Goal: Book appointment/travel/reservation

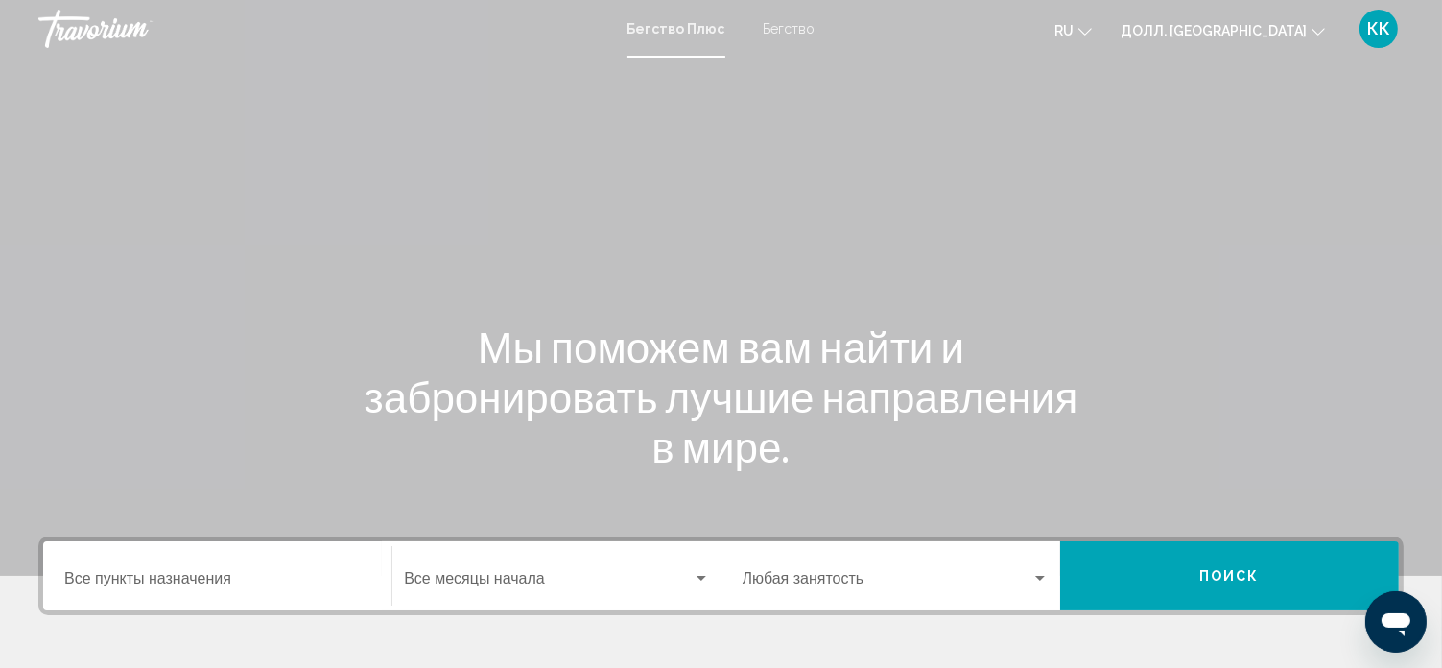
click at [207, 549] on div "Пункт назначения Все пункты назначения" at bounding box center [217, 576] width 306 height 60
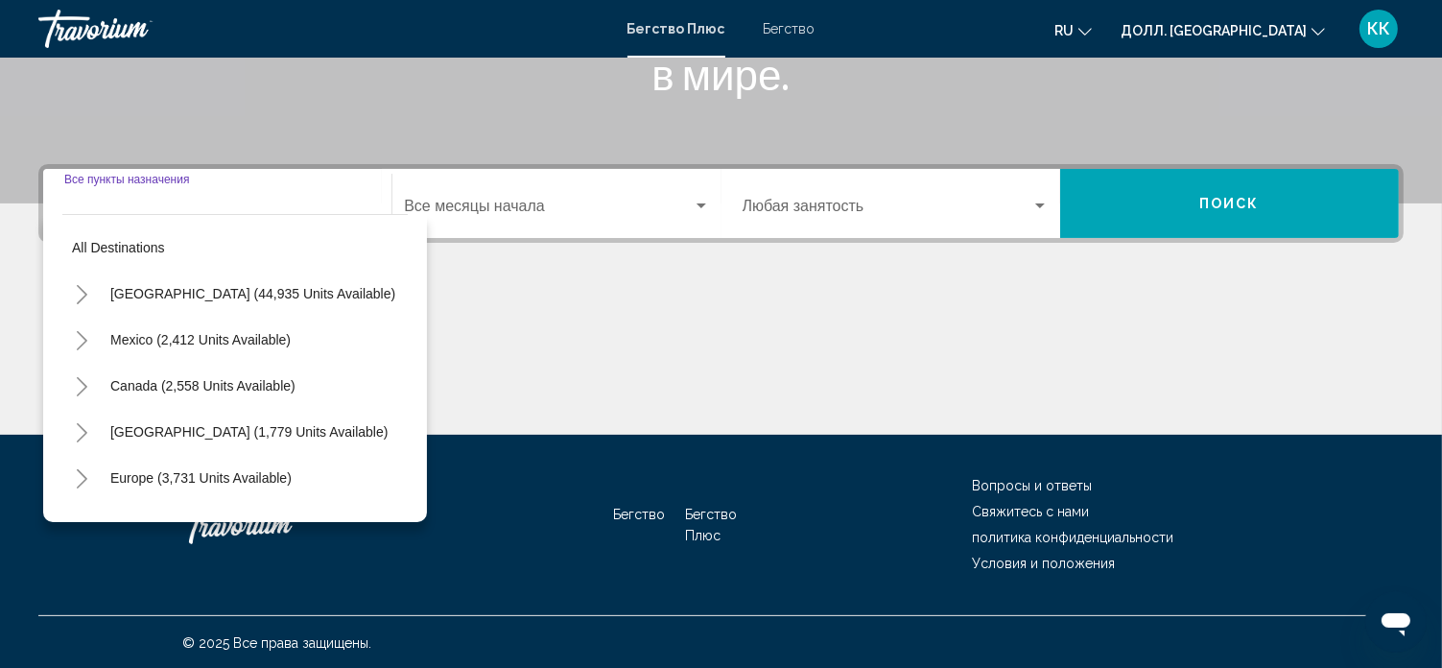
scroll to position [373, 0]
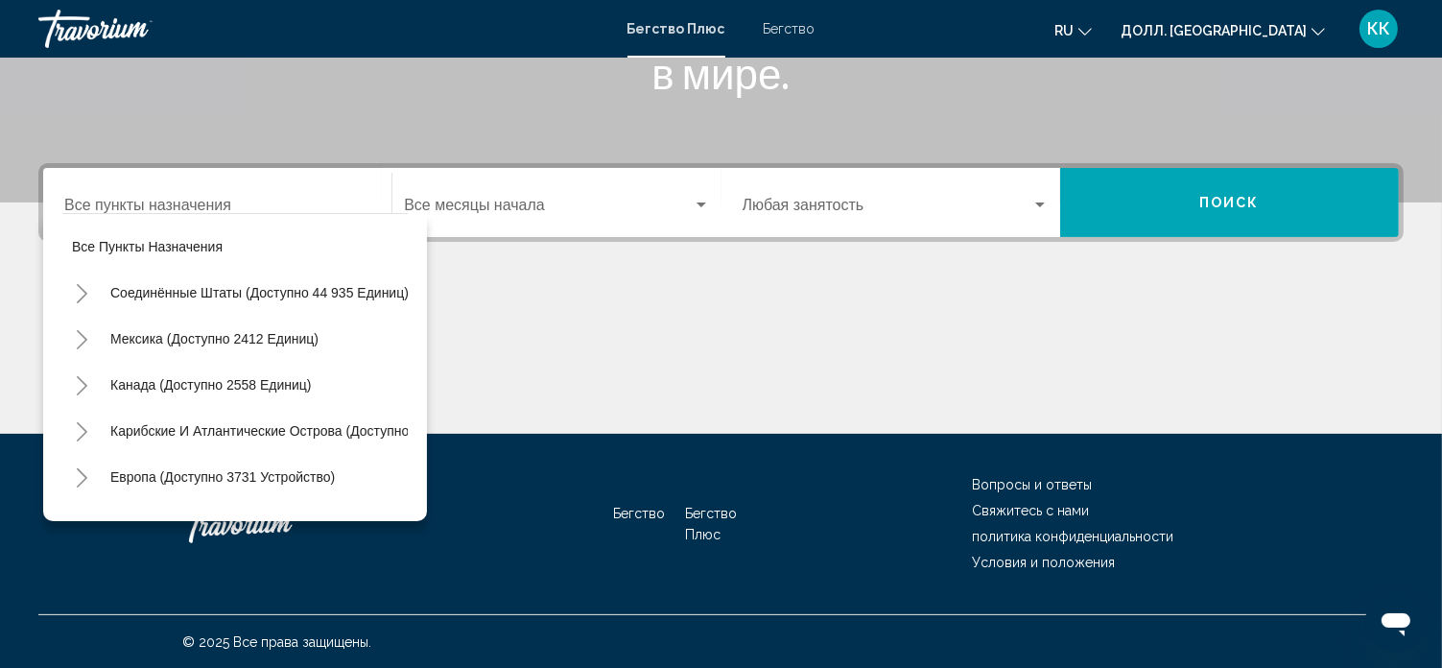
click at [196, 214] on div "Все пункты назначения Соединённые Штаты (доступно 44 935 единиц) [GEOGRAPHIC_DA…" at bounding box center [234, 362] width 345 height 297
click at [257, 202] on input "Пункт назначения Все пункты назначения" at bounding box center [217, 209] width 306 height 17
click at [213, 206] on input "Пункт назначения Все пункты назначения" at bounding box center [217, 209] width 306 height 17
click at [210, 201] on input "Пункт назначения Все пункты назначения" at bounding box center [217, 209] width 306 height 17
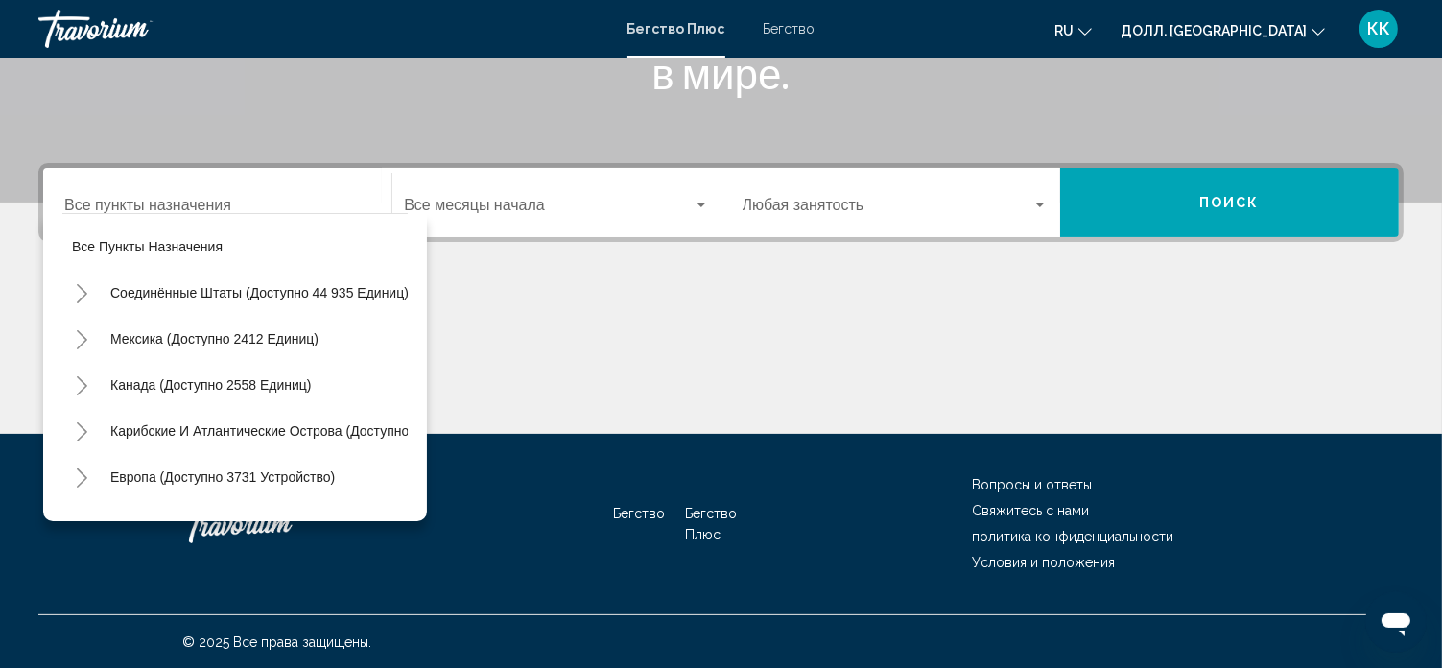
click at [349, 189] on div "Пункт назначения Все пункты назначения" at bounding box center [217, 203] width 306 height 60
click at [511, 326] on div "Основное содержание" at bounding box center [720, 362] width 1365 height 144
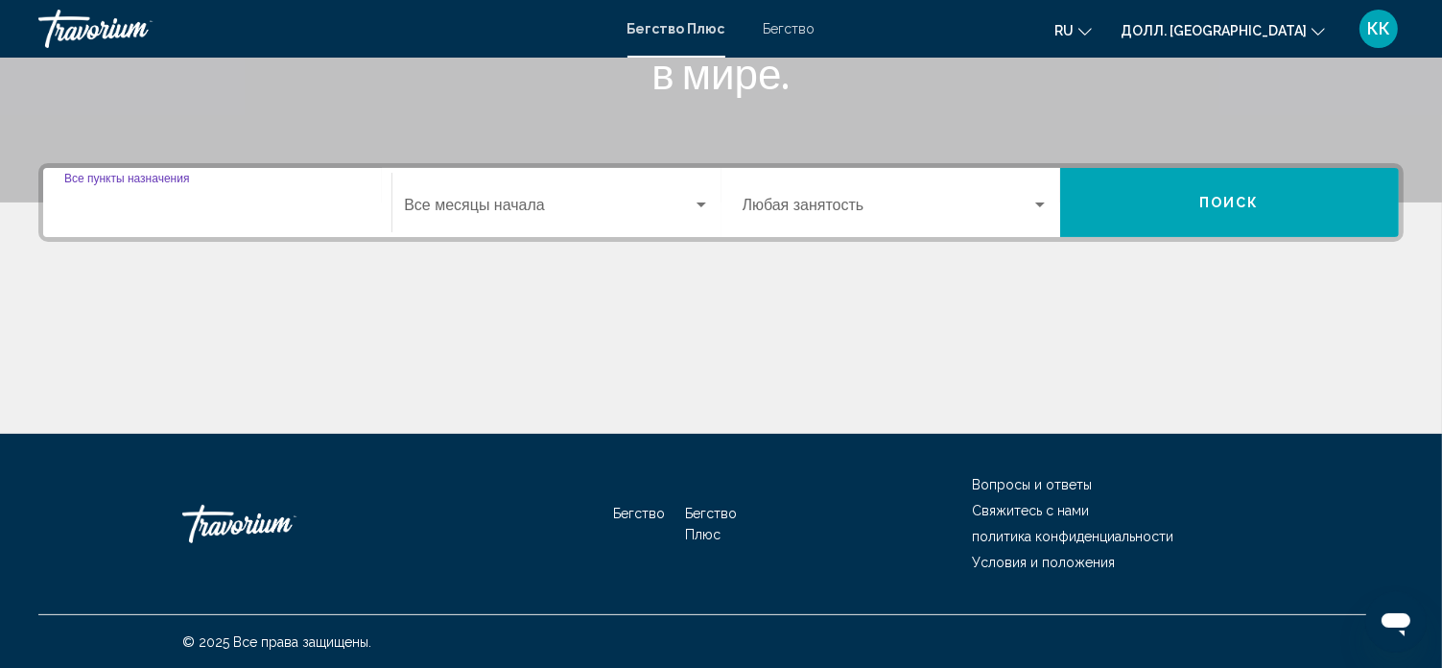
click at [254, 202] on input "Пункт назначения Все пункты назначения" at bounding box center [217, 209] width 306 height 17
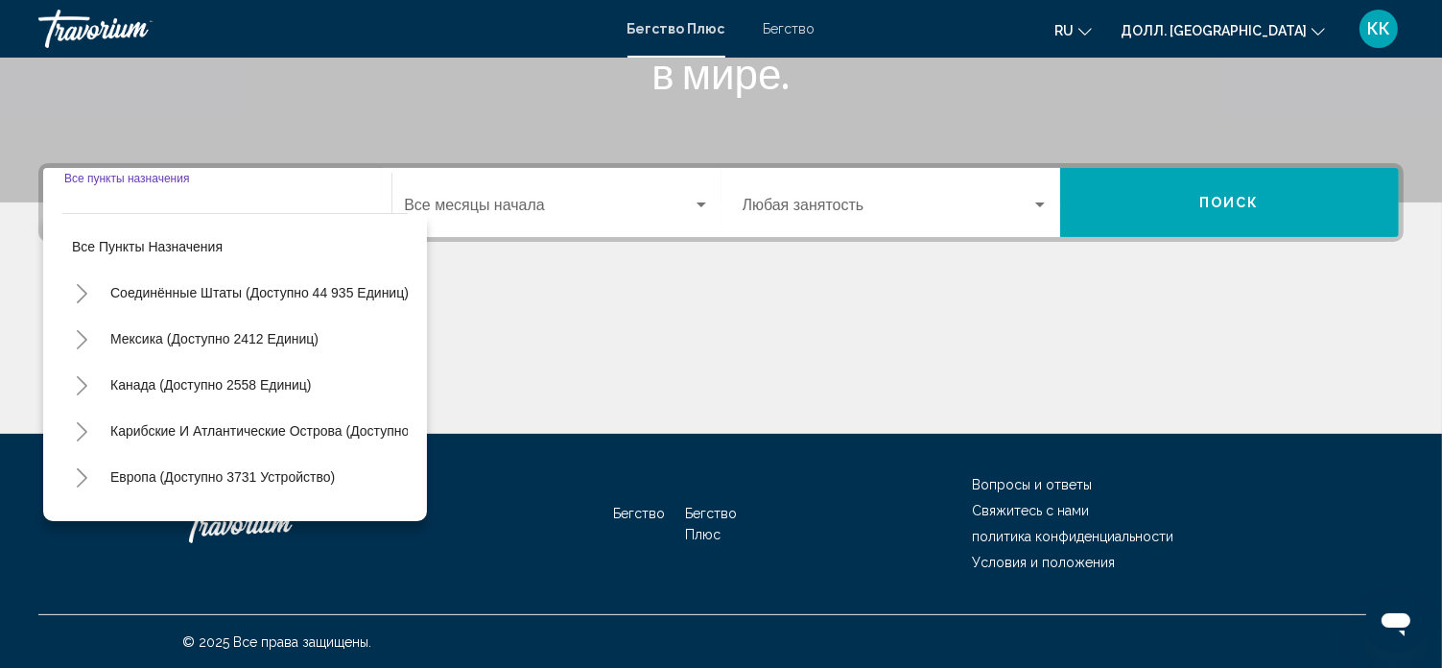
click at [254, 202] on input "Пункт назначения Все пункты назначения" at bounding box center [217, 209] width 306 height 17
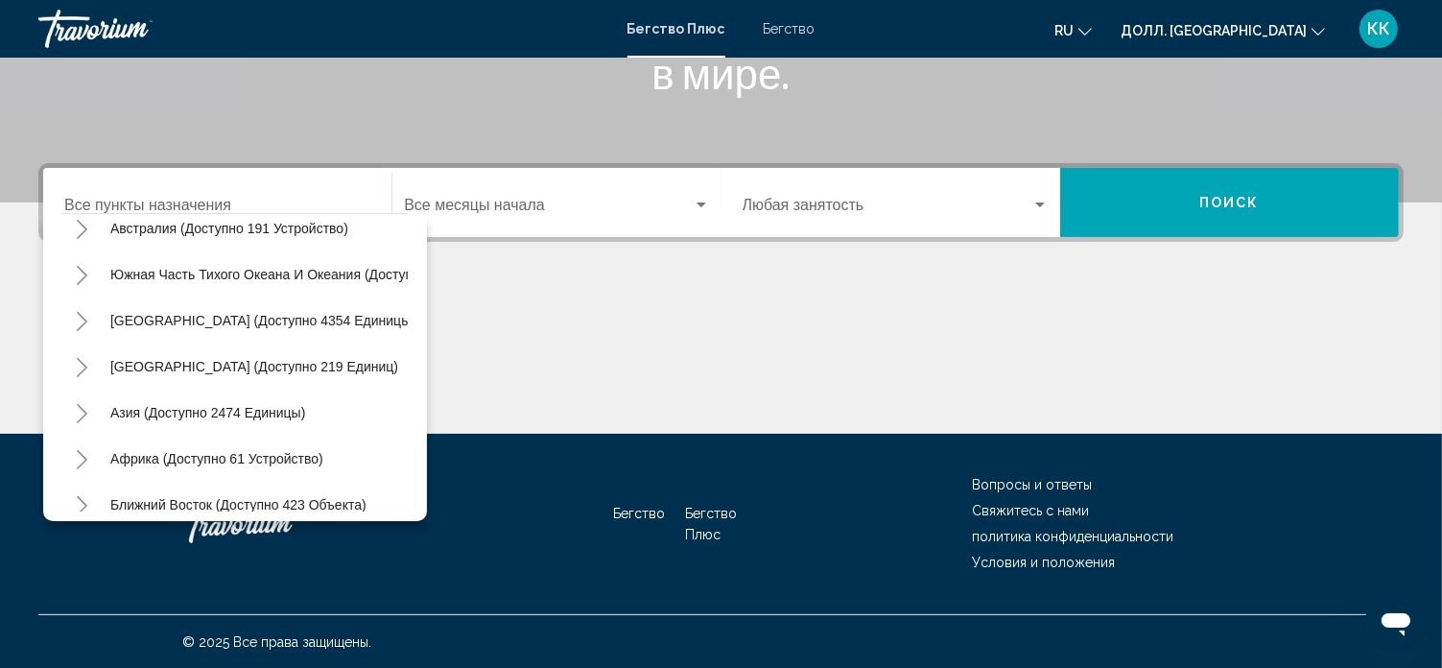
scroll to position [325, 0]
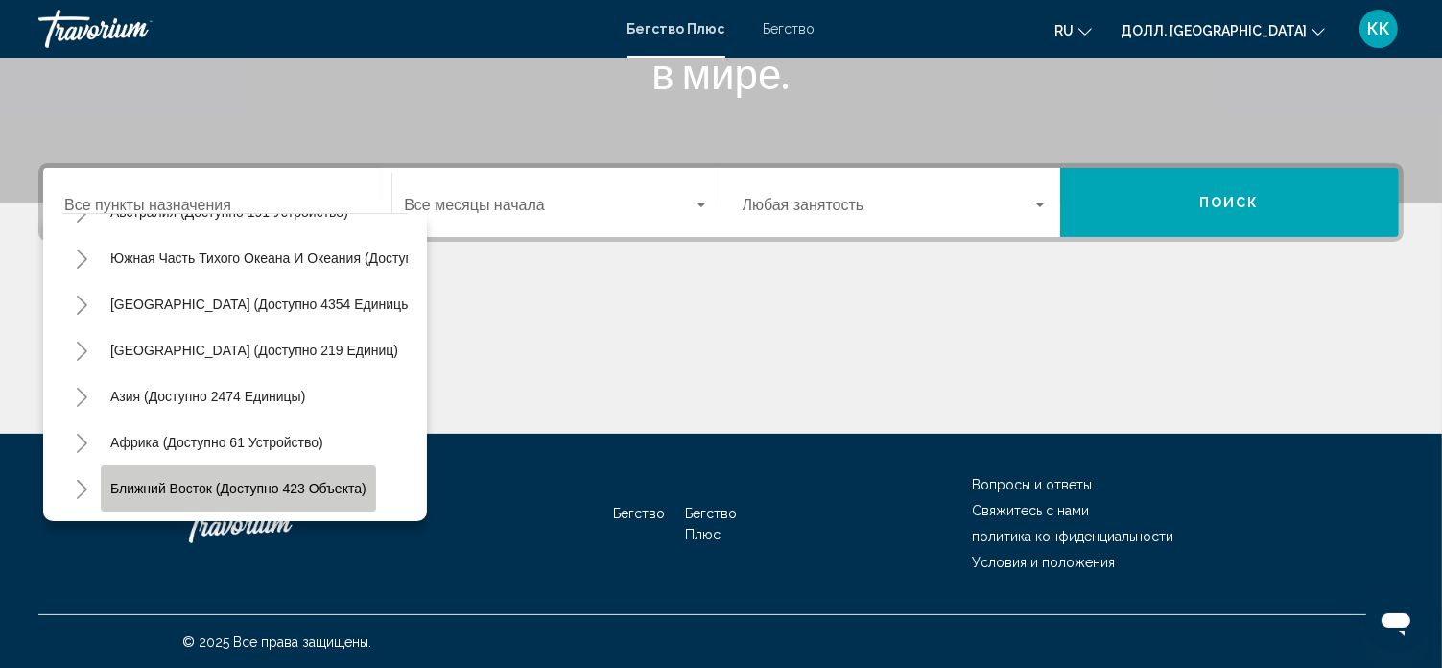
click at [299, 465] on button "Ближний Восток (доступно 423 объекта)" at bounding box center [238, 487] width 275 height 45
type input "**********"
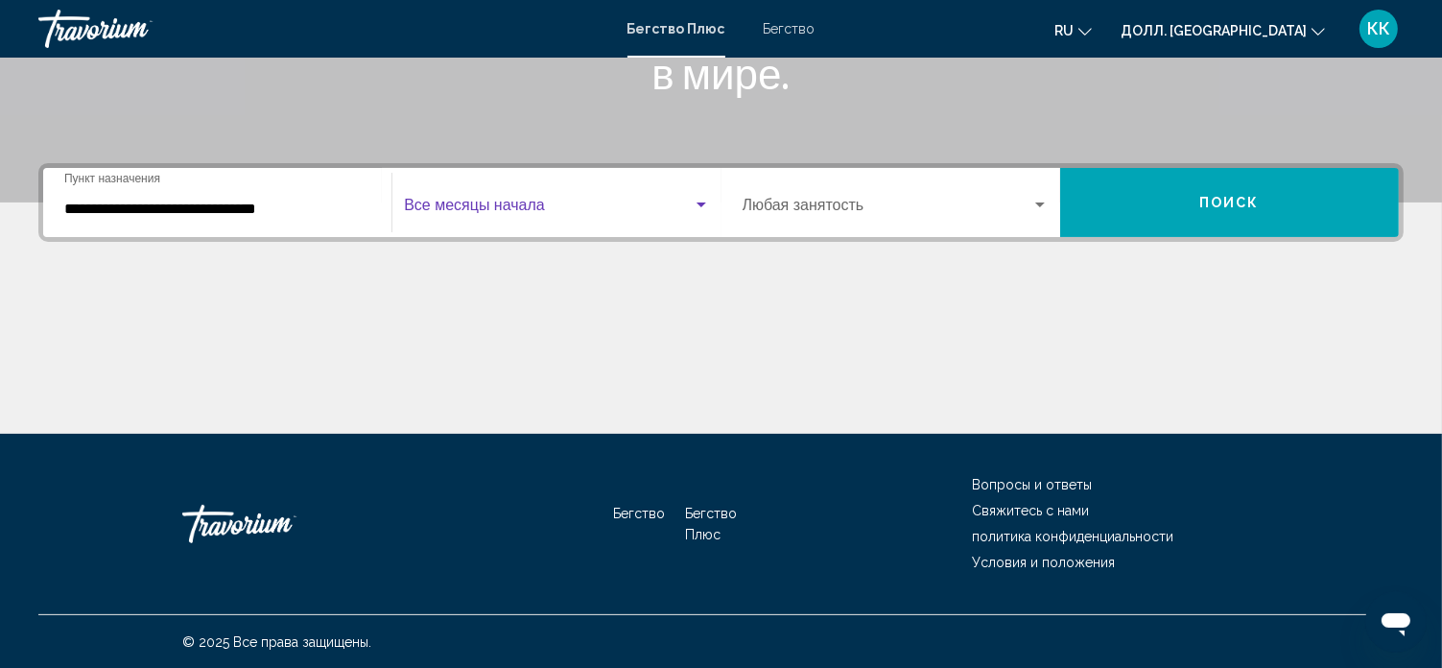
click at [532, 211] on span "Виджет поиска" at bounding box center [548, 209] width 288 height 17
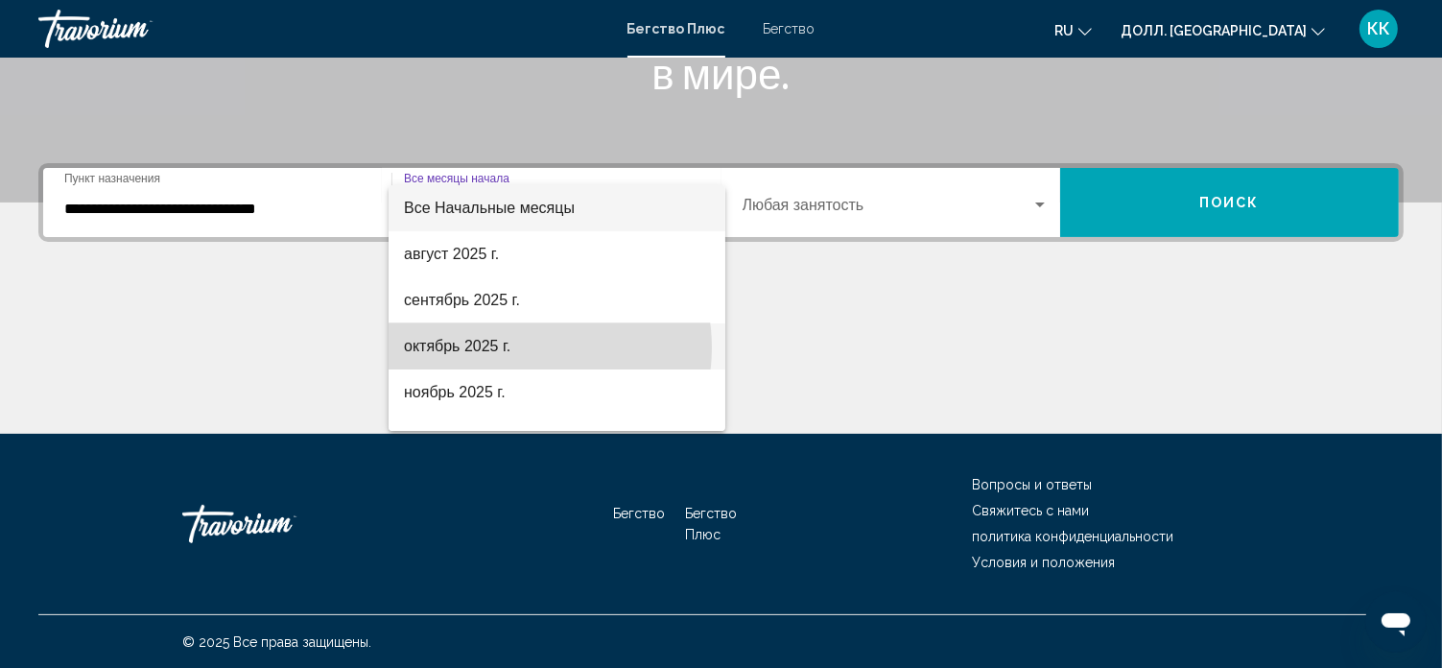
click at [519, 347] on span "октябрь 2025 г." at bounding box center [557, 346] width 306 height 46
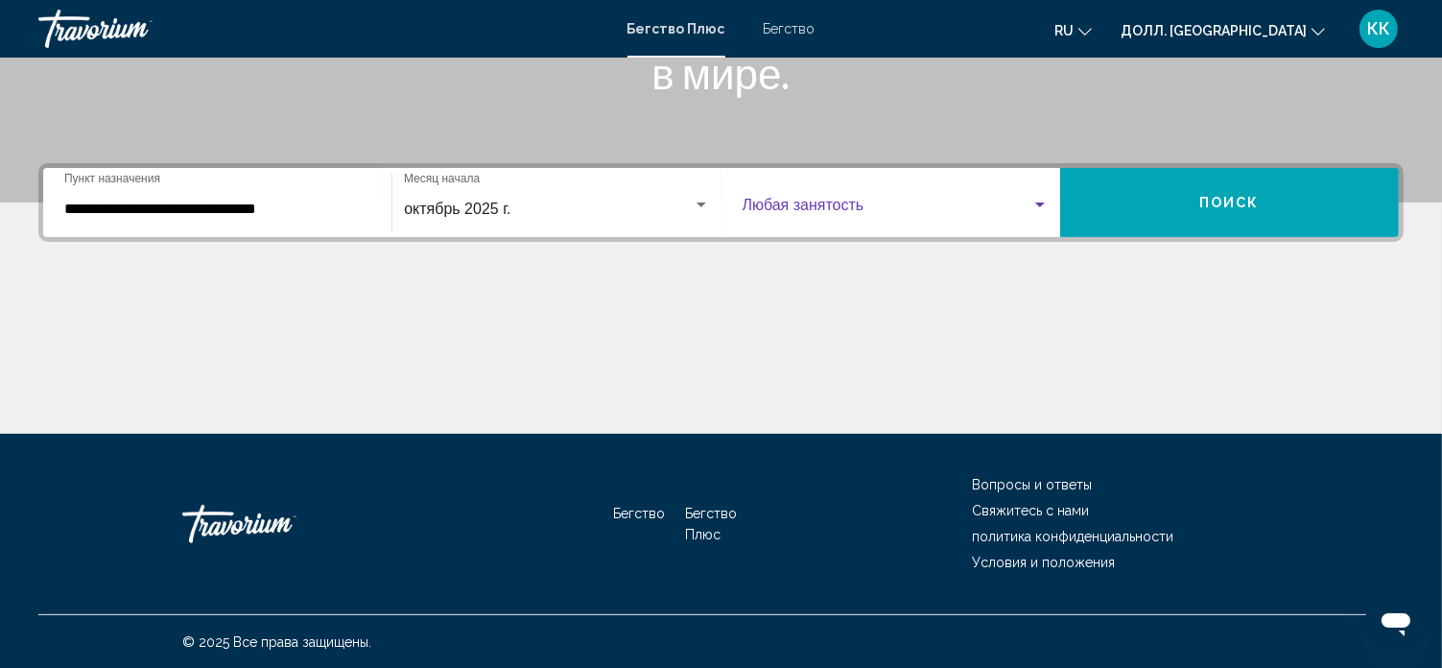
click at [1037, 214] on div "Виджет поиска" at bounding box center [896, 209] width 306 height 17
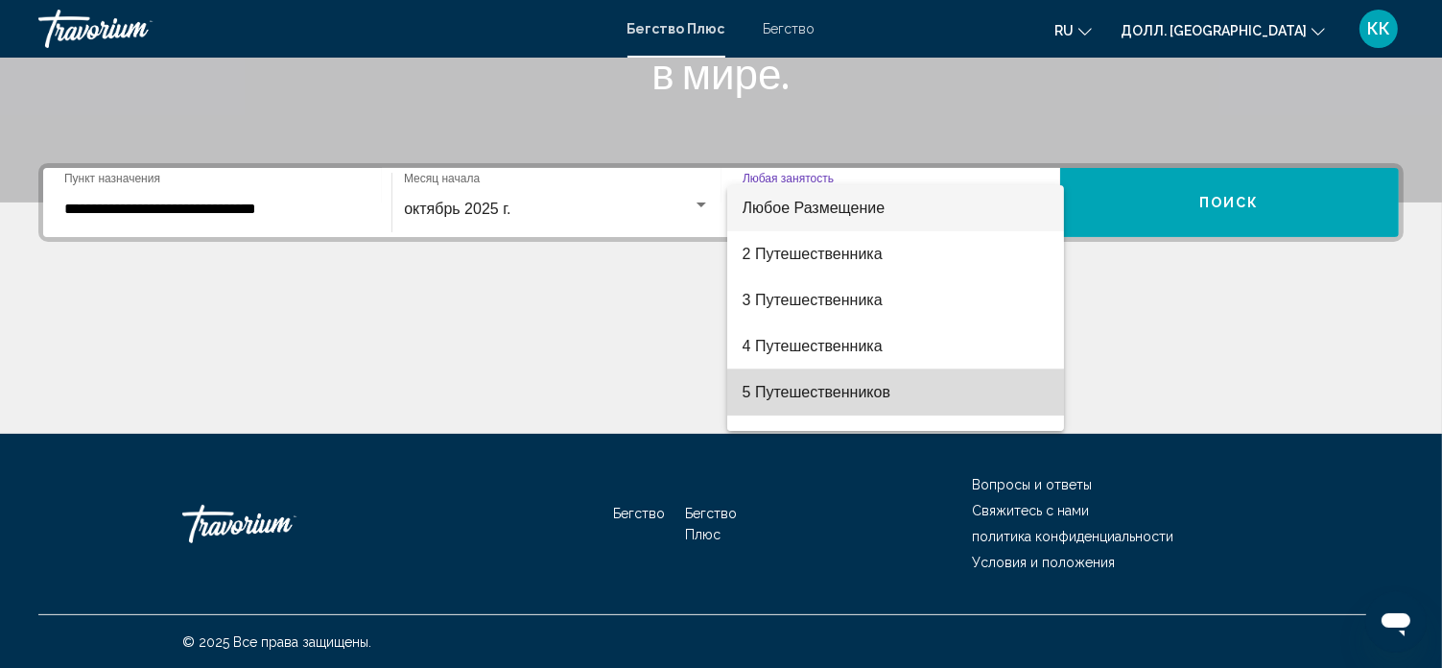
click at [930, 398] on span "5 Путешественников" at bounding box center [896, 392] width 306 height 46
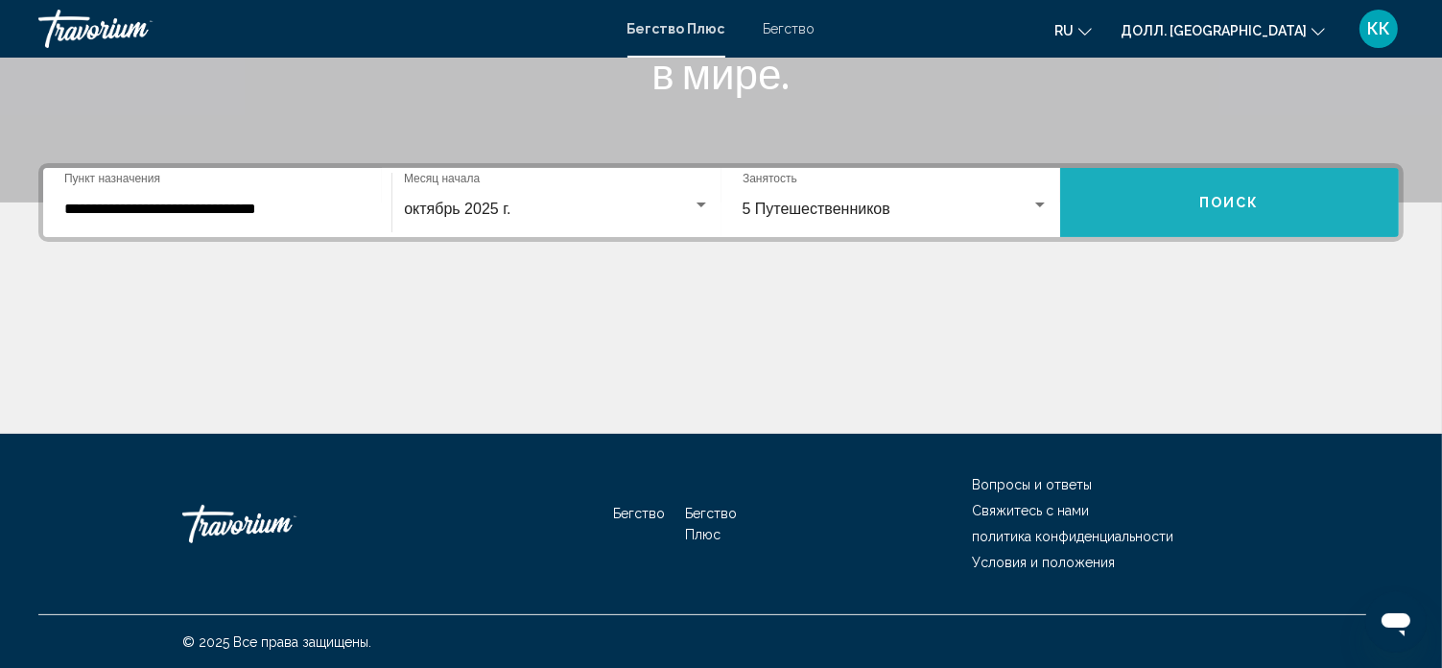
click at [1297, 219] on button "Поиск" at bounding box center [1229, 202] width 339 height 69
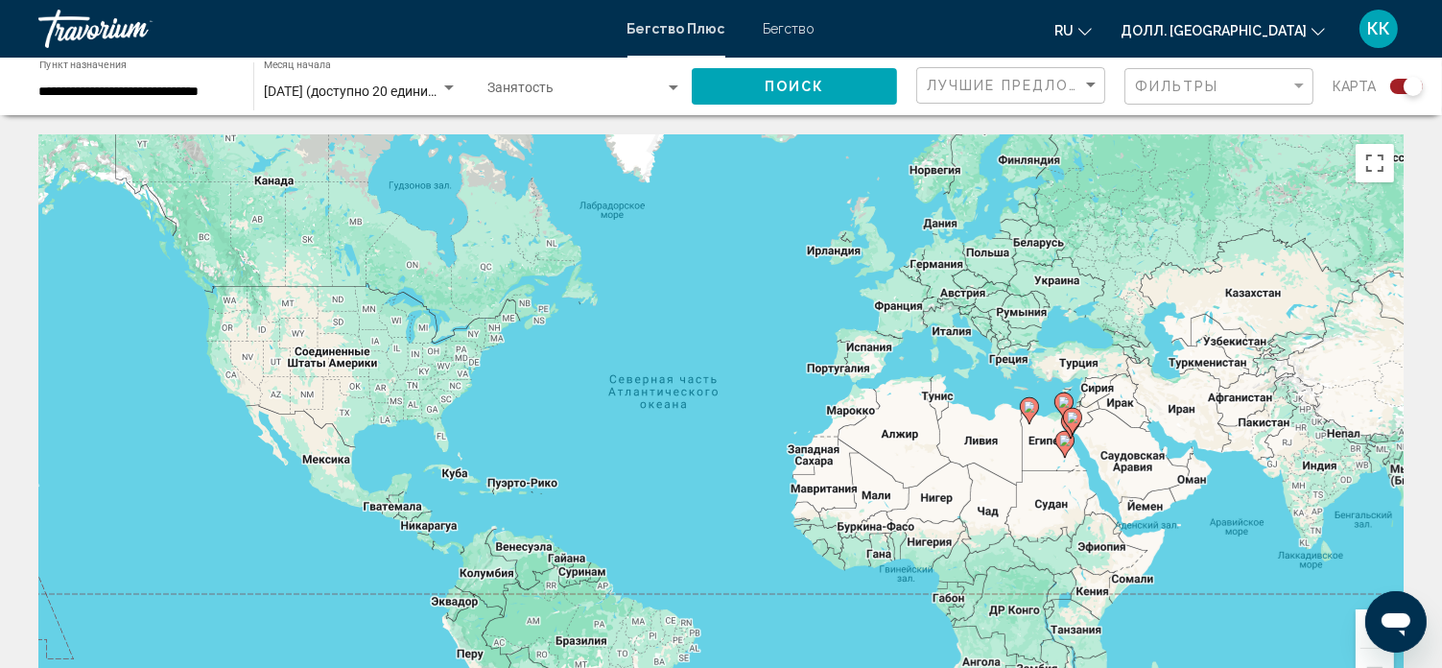
click at [1407, 76] on div "карта" at bounding box center [1378, 86] width 90 height 39
click at [1398, 83] on div "Виджет поиска" at bounding box center [1406, 86] width 33 height 15
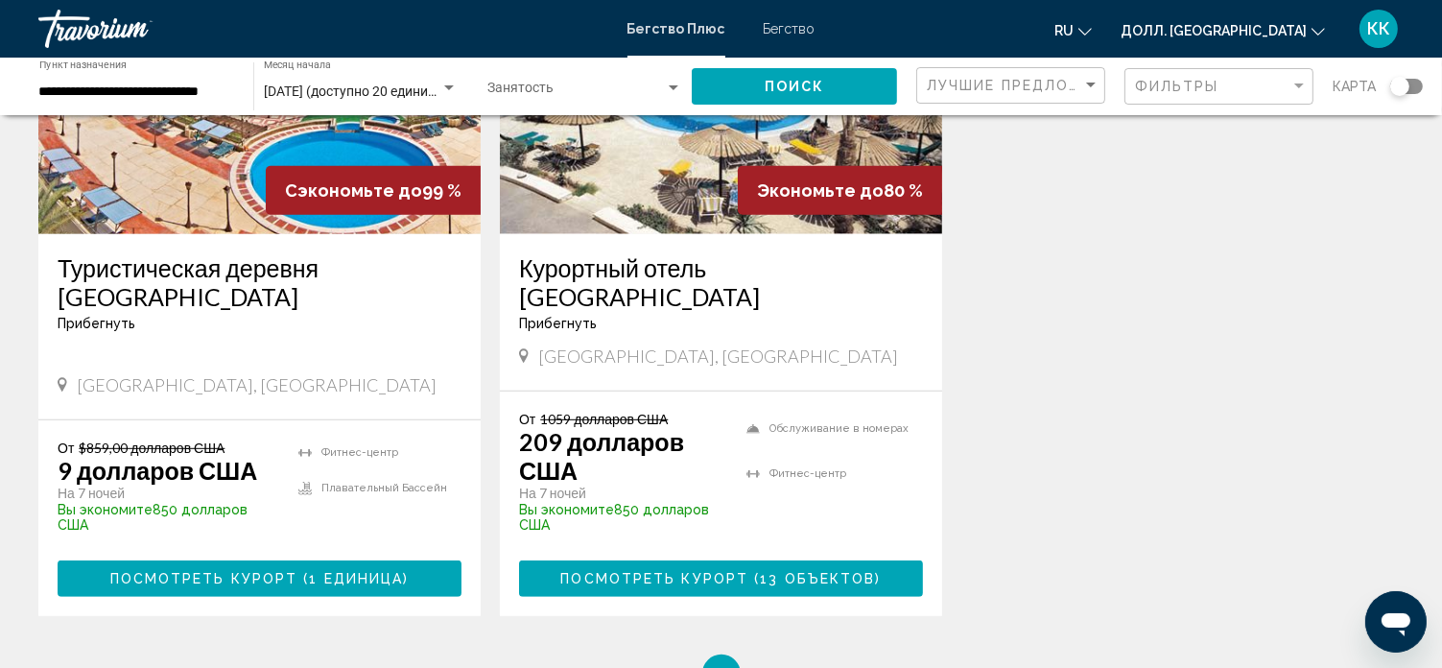
scroll to position [876, 0]
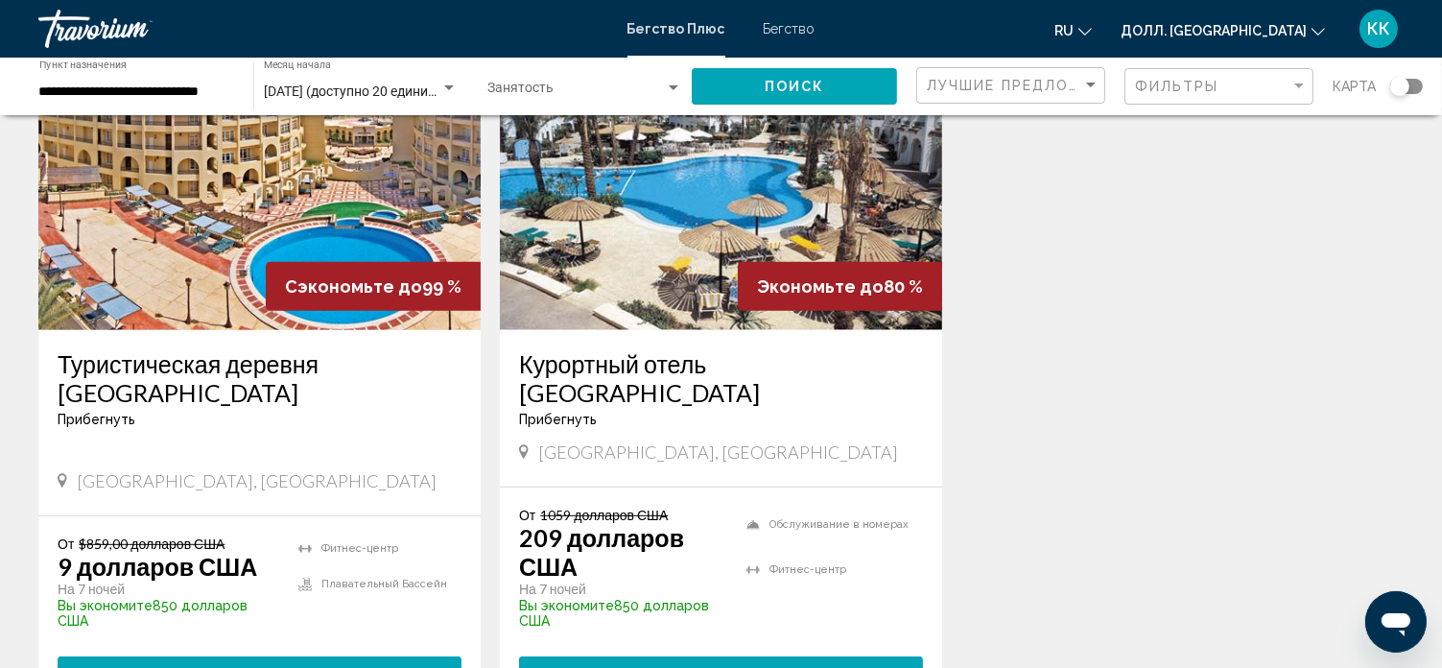
click at [204, 332] on div "Туристическая деревня [GEOGRAPHIC_DATA] Прибегнуть - Это курорт только для взро…" at bounding box center [259, 422] width 442 height 185
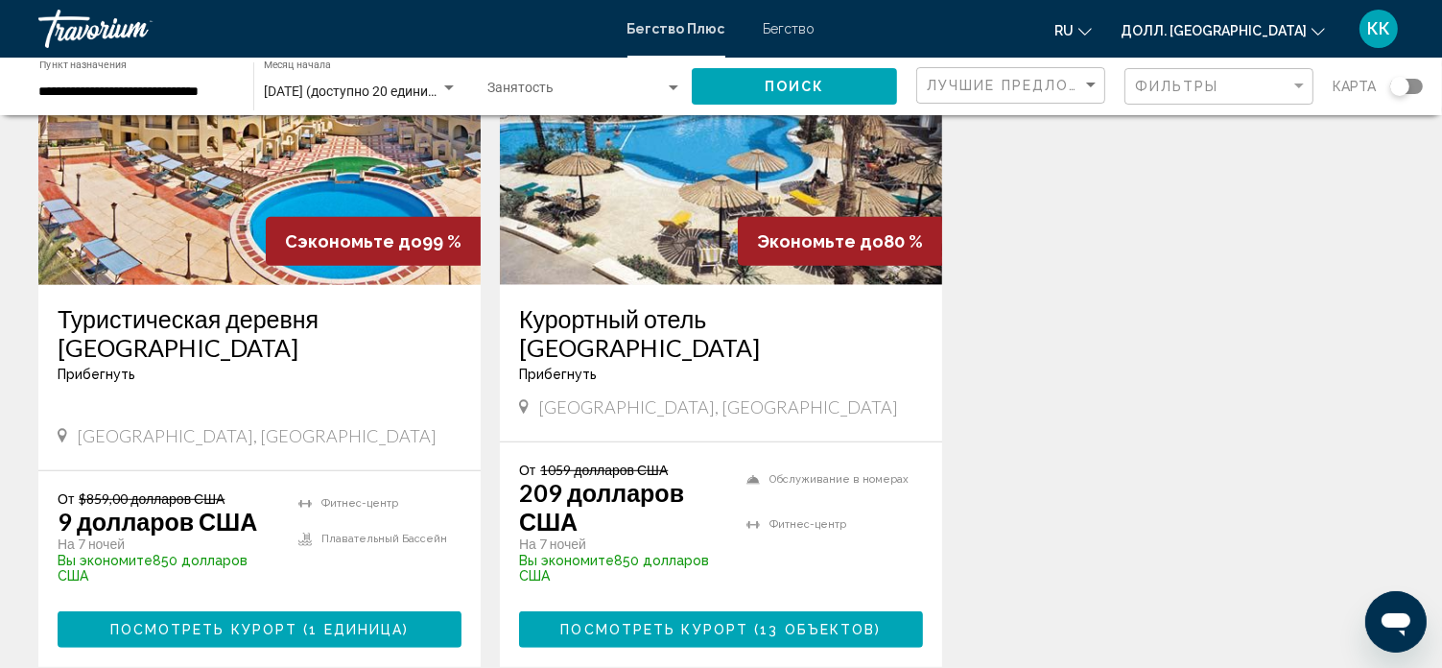
scroll to position [925, 0]
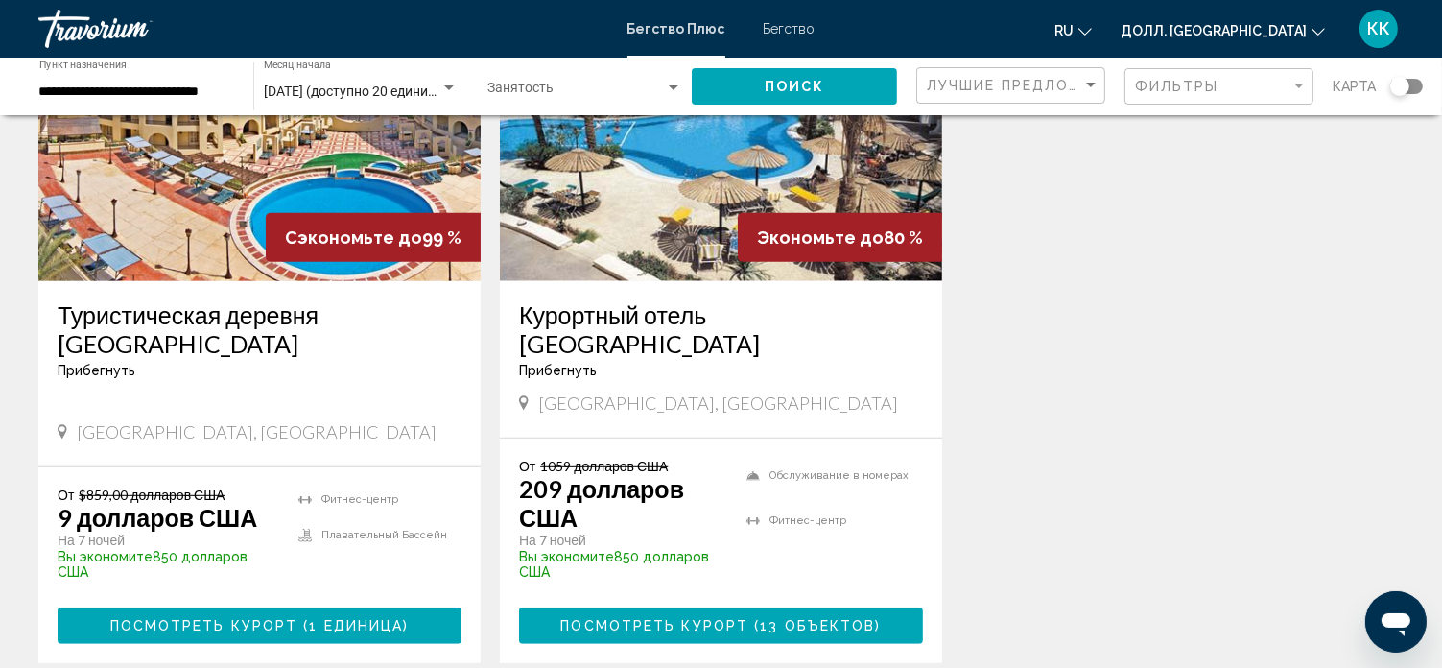
click at [751, 607] on button "Посмотреть курорт ( 13 объектов )" at bounding box center [721, 624] width 404 height 35
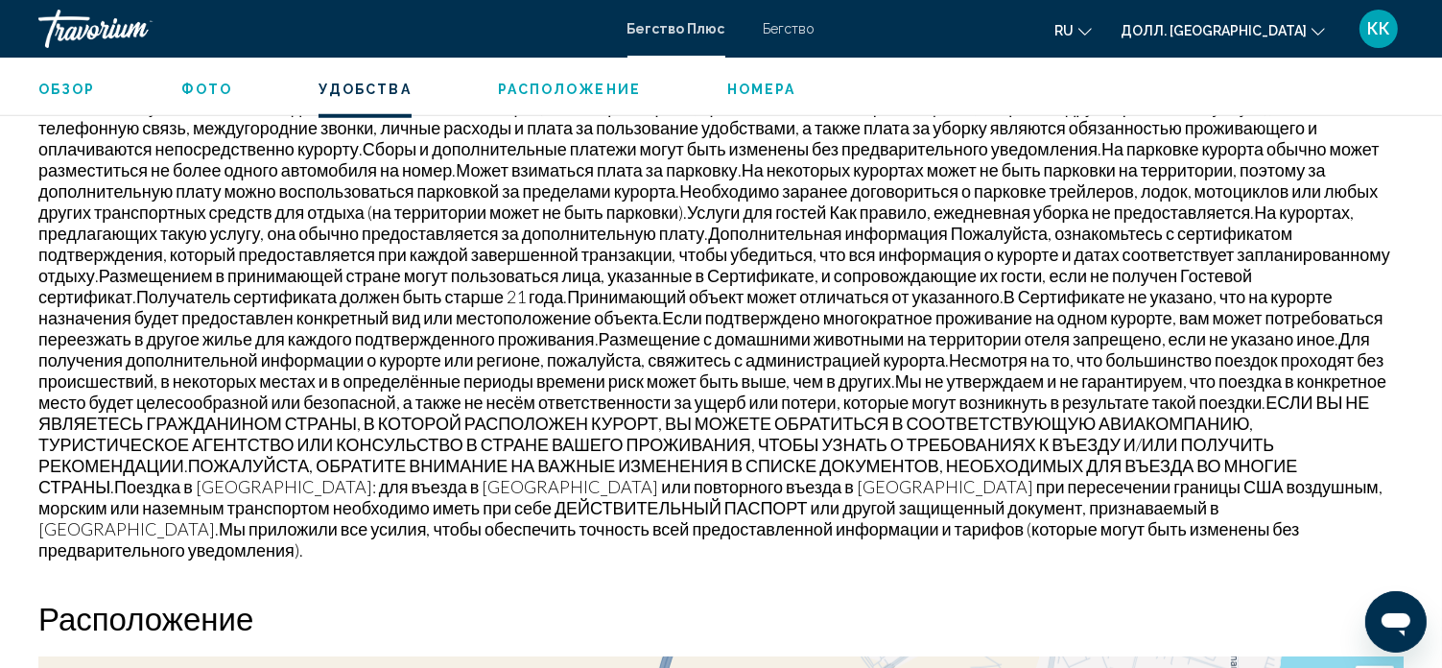
scroll to position [1777, 0]
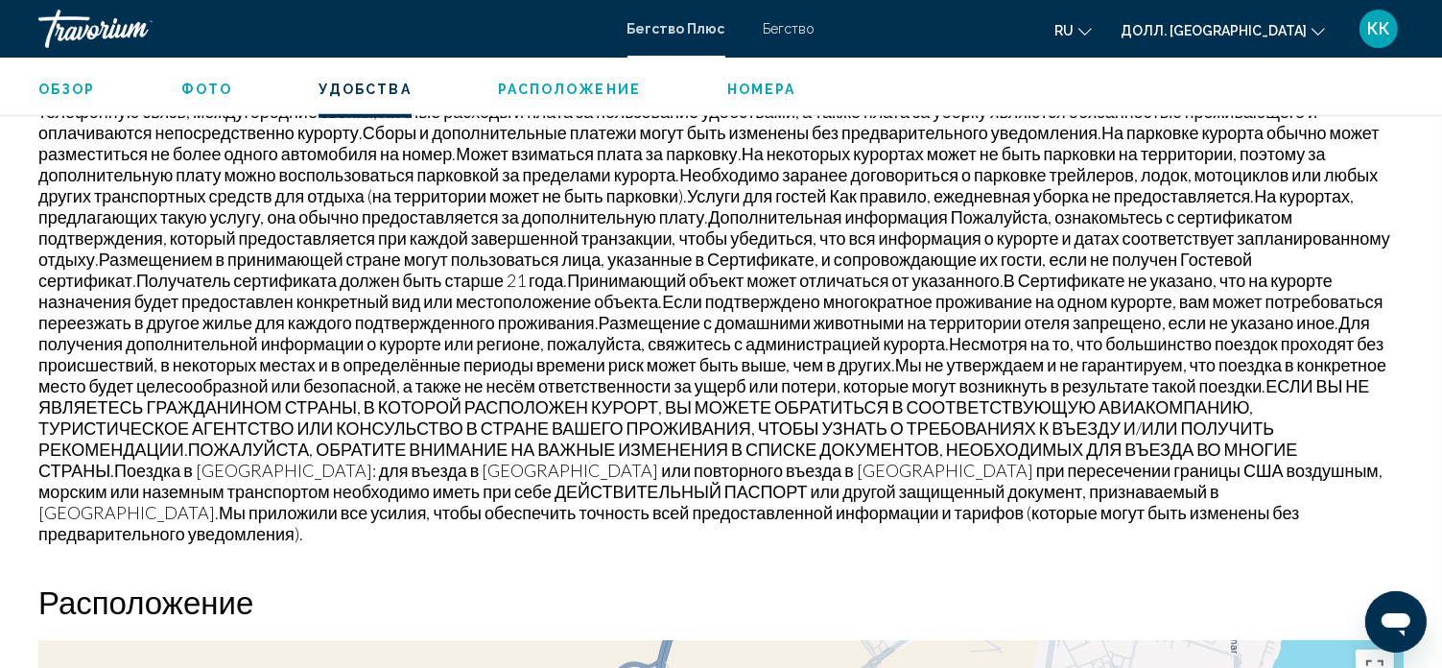
click at [1332, 582] on h2 "Расположение" at bounding box center [720, 601] width 1365 height 38
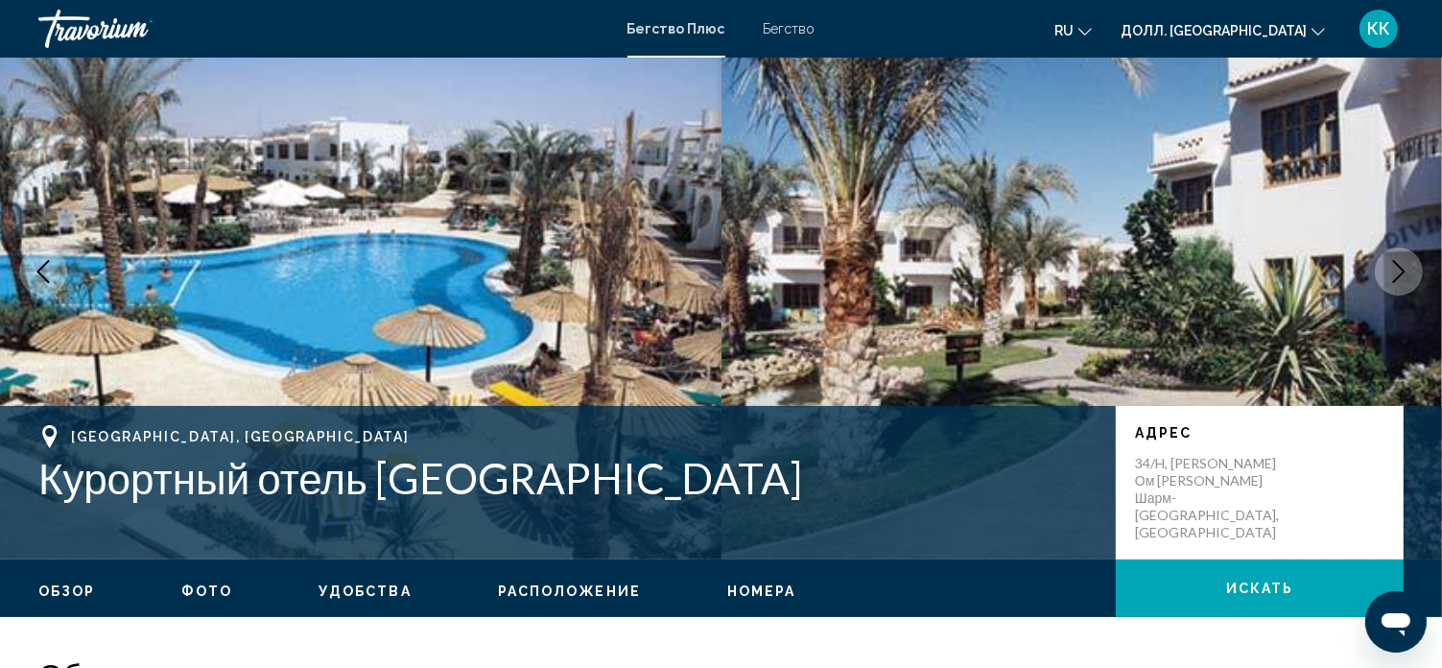
scroll to position [12, 0]
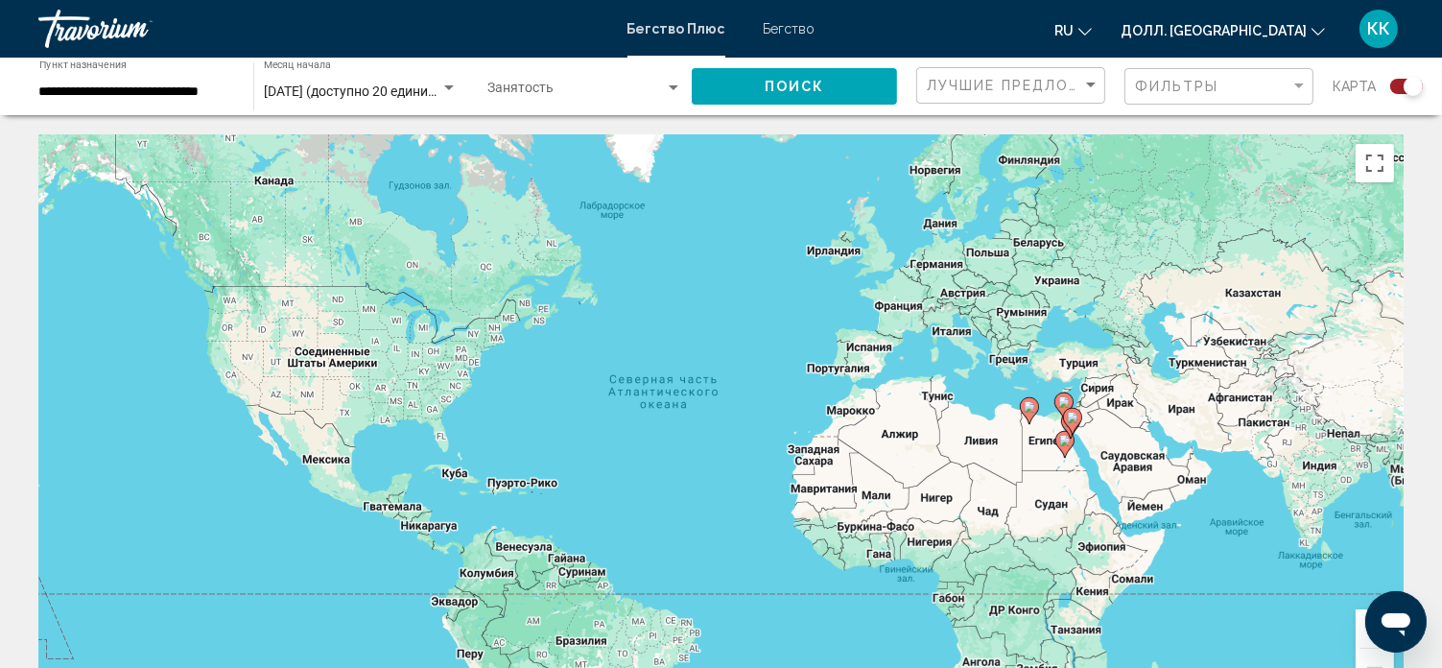
click at [1401, 82] on div "Виджет поиска" at bounding box center [1406, 86] width 33 height 15
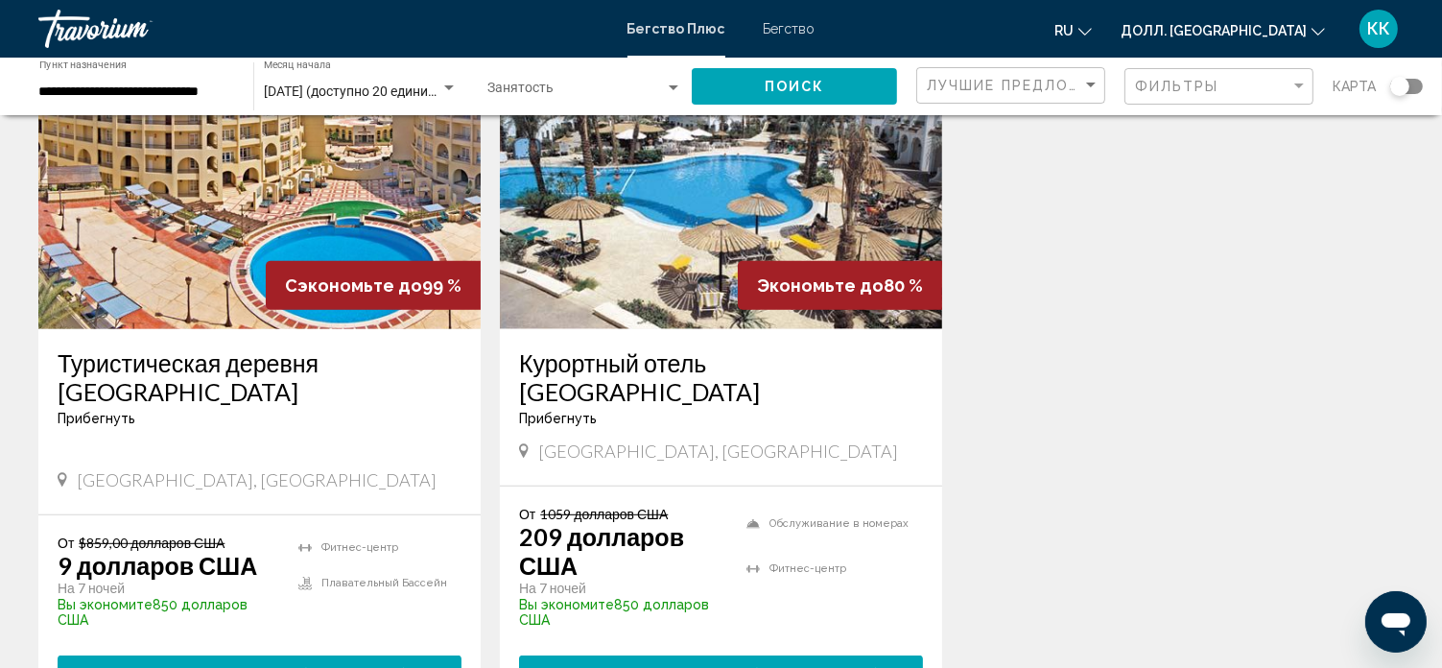
scroll to position [883, 0]
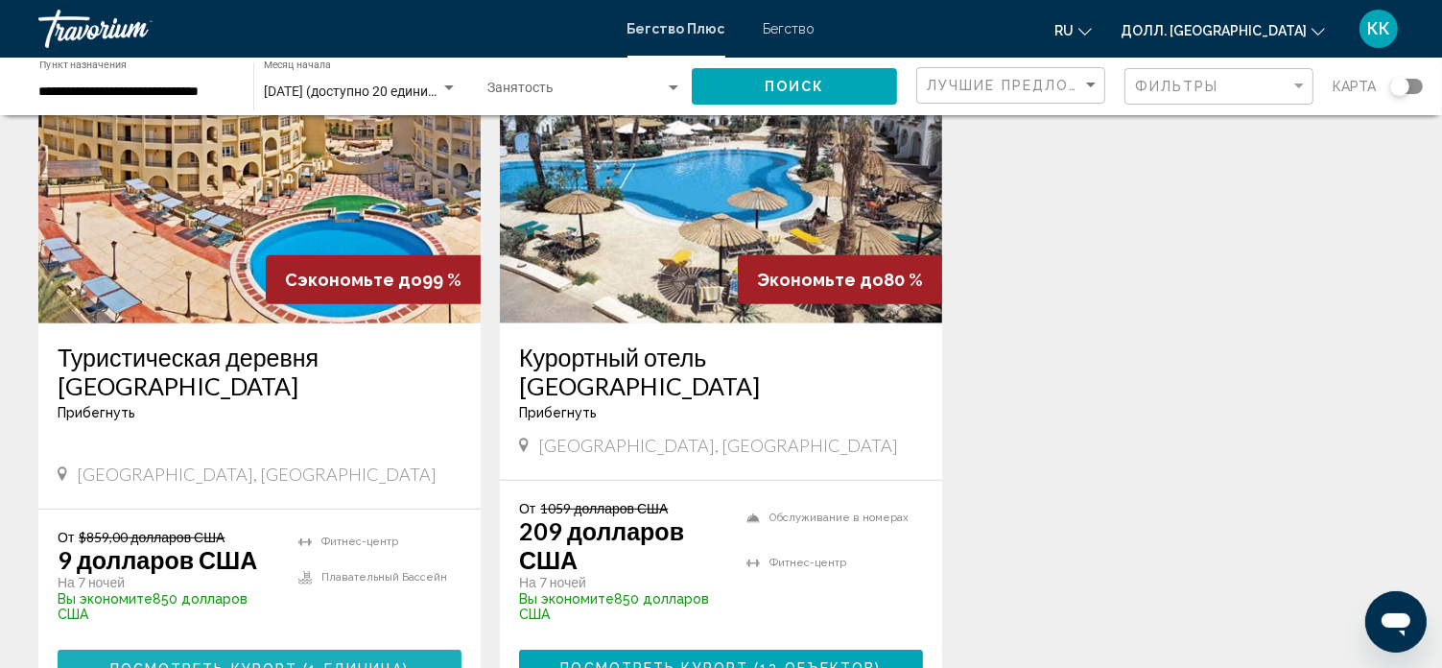
click at [238, 661] on ya-tr-span "Посмотреть курорт" at bounding box center [204, 668] width 188 height 15
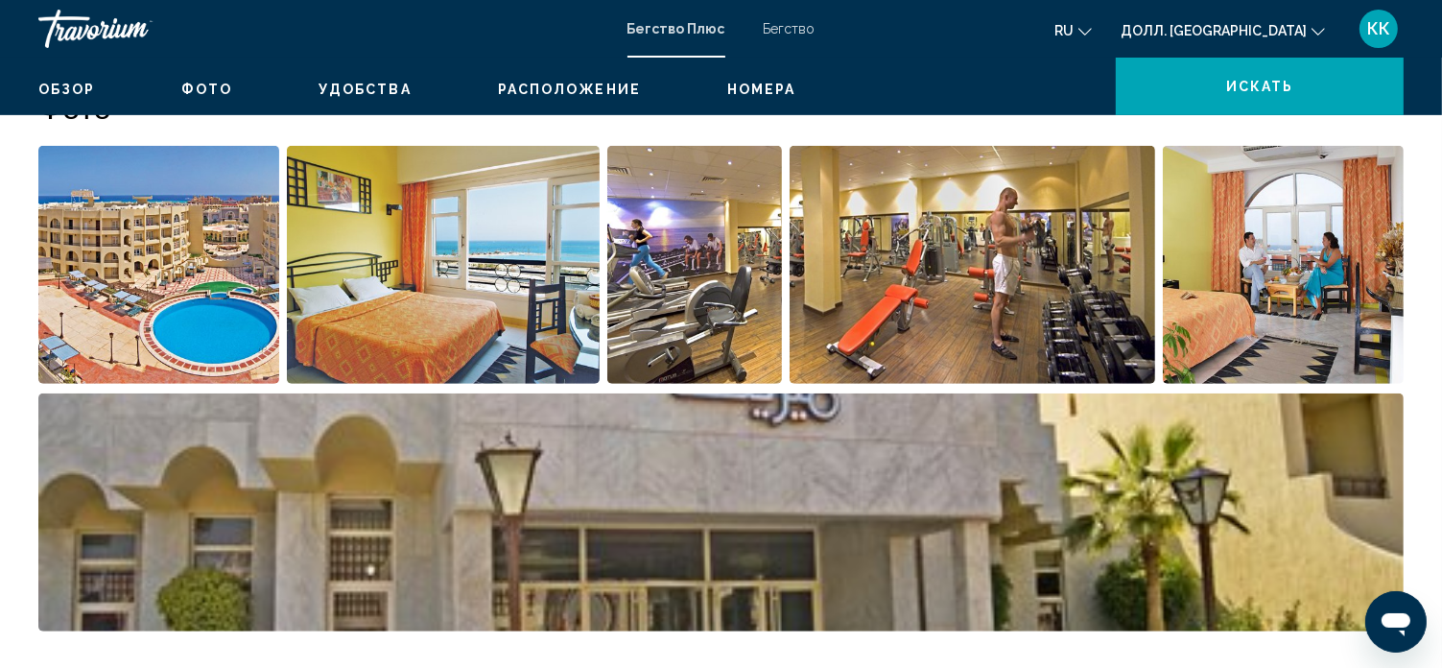
scroll to position [12, 0]
